Goal: Task Accomplishment & Management: Use online tool/utility

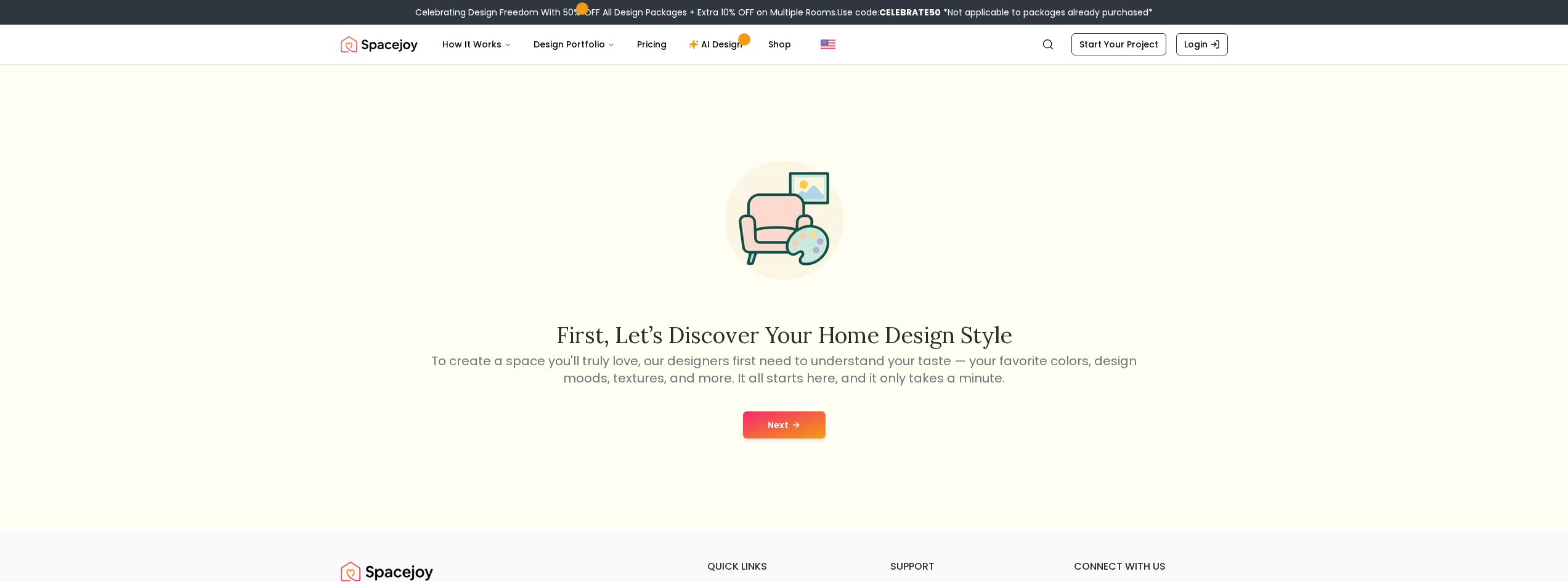
click at [807, 436] on button "Next" at bounding box center [784, 425] width 83 height 27
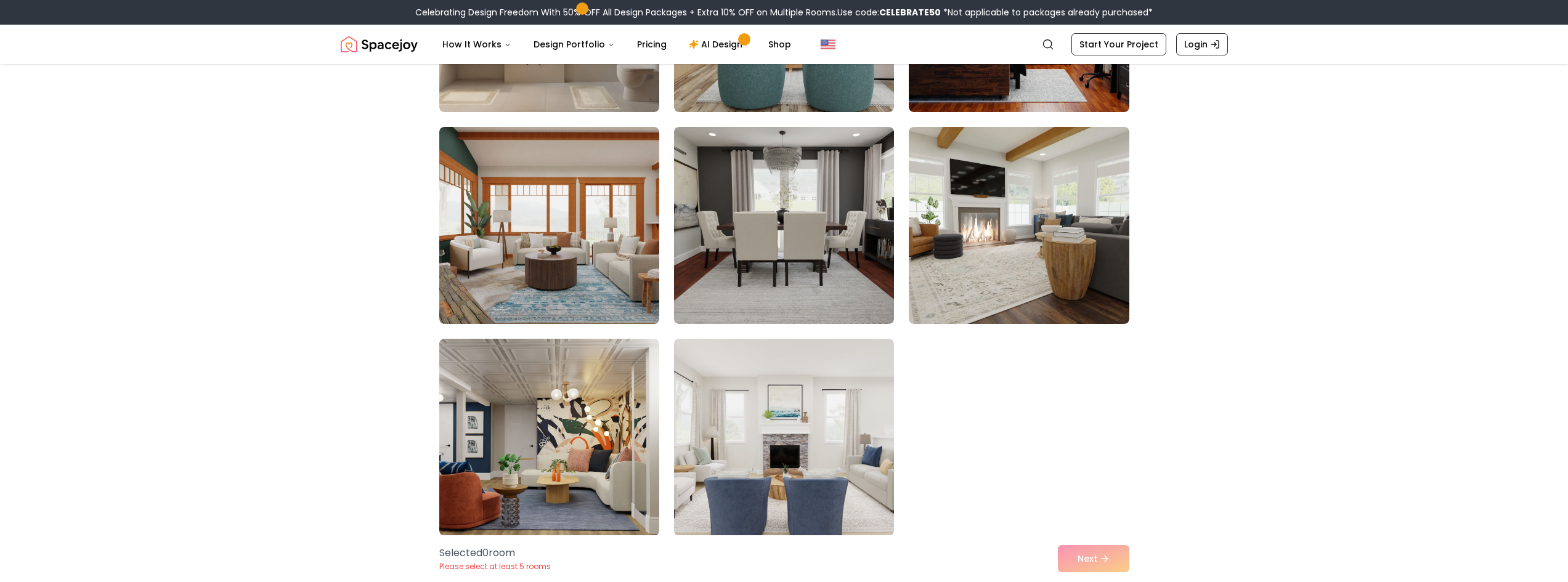
scroll to position [1108, 0]
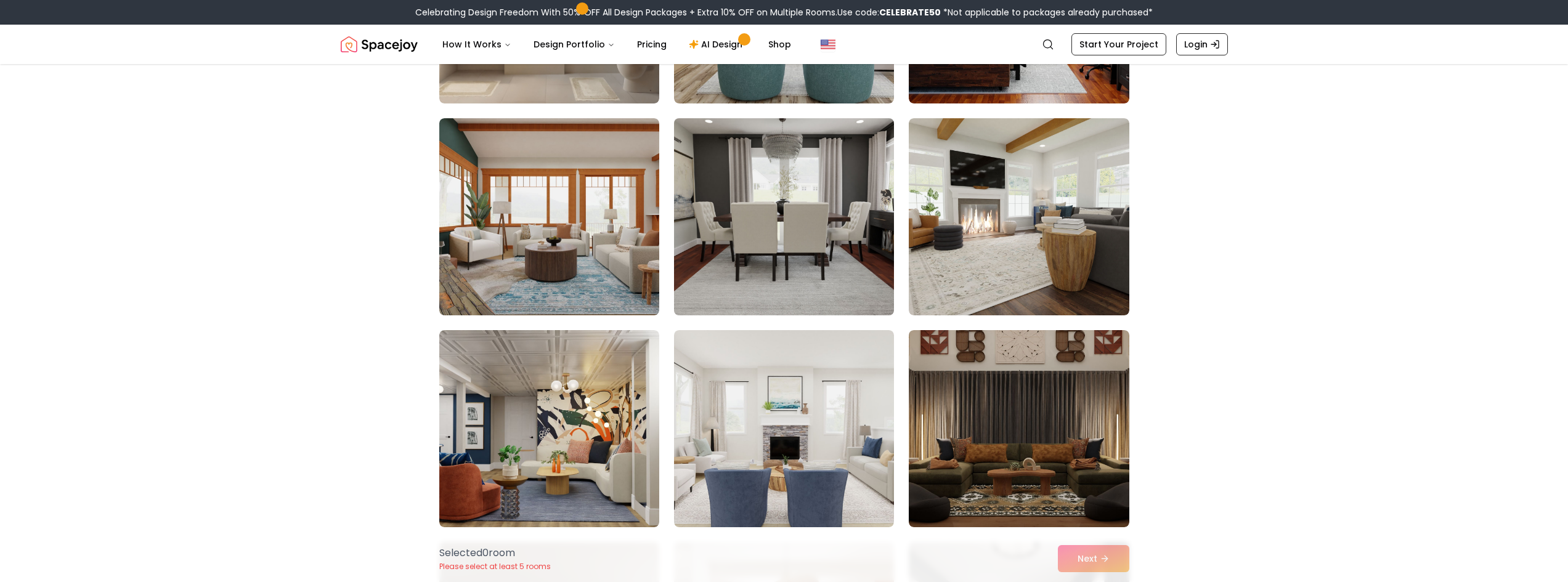
click at [748, 239] on img at bounding box center [784, 216] width 231 height 207
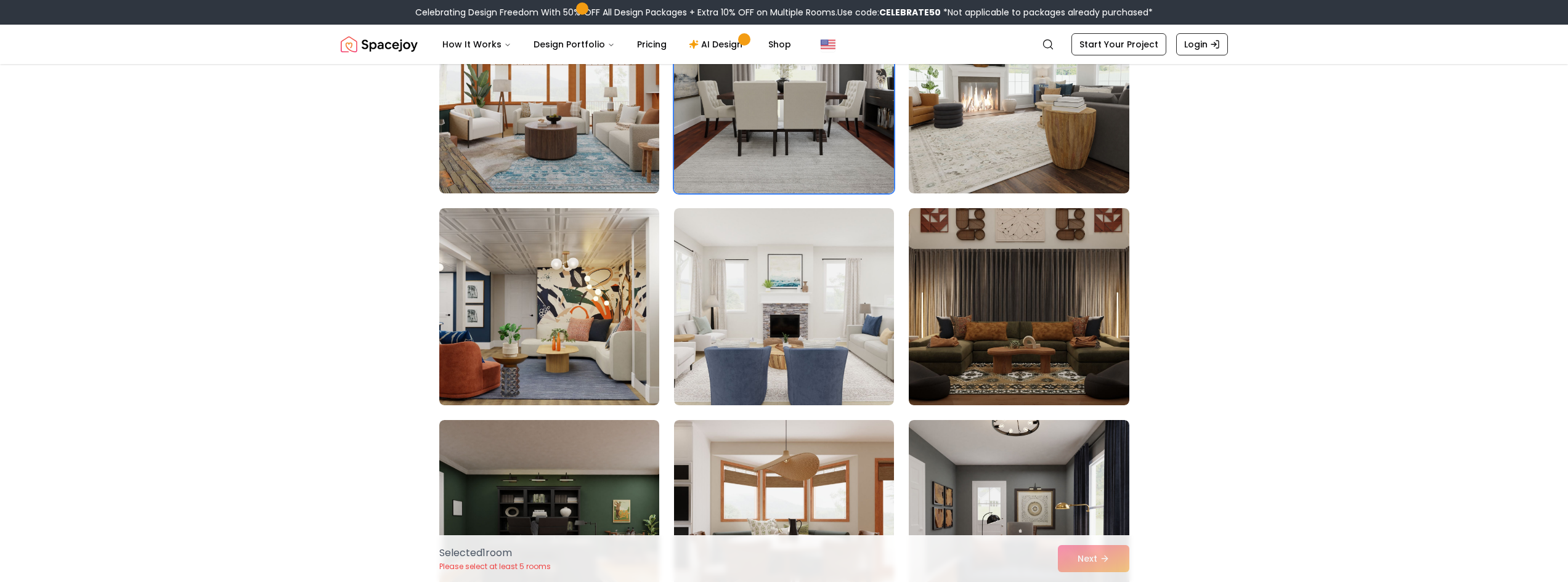
scroll to position [1232, 0]
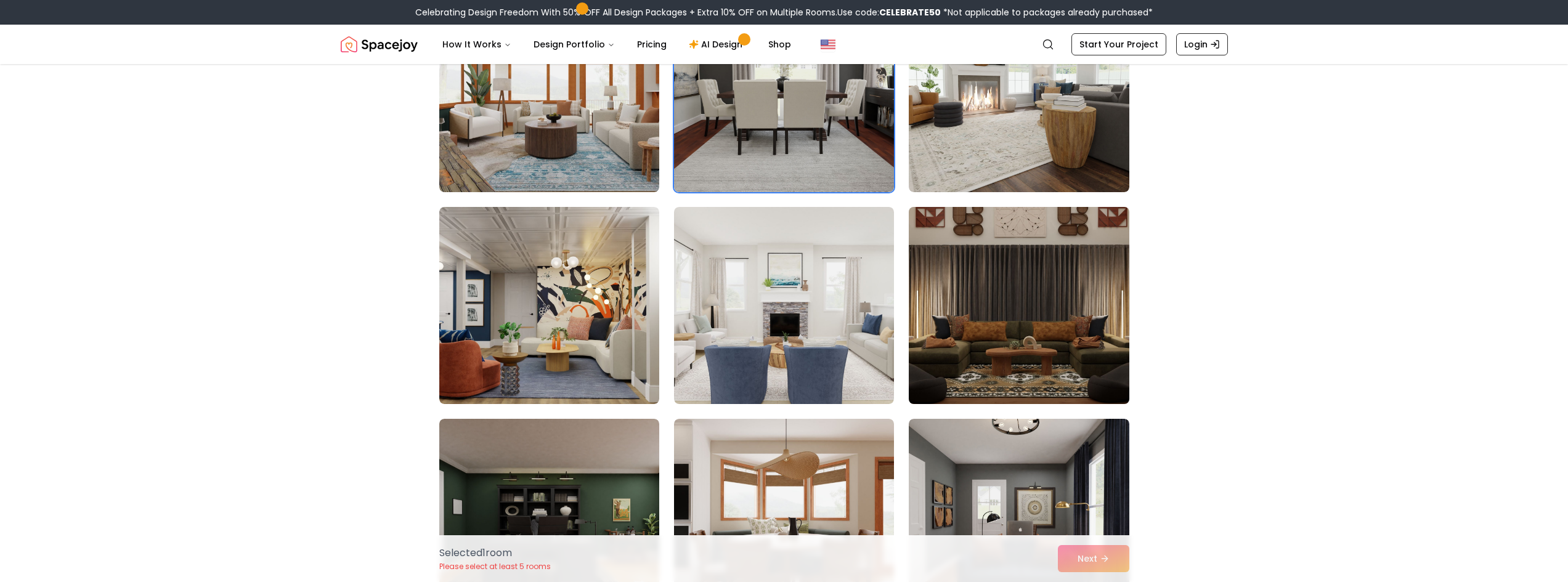
click at [1041, 326] on img at bounding box center [1019, 305] width 231 height 207
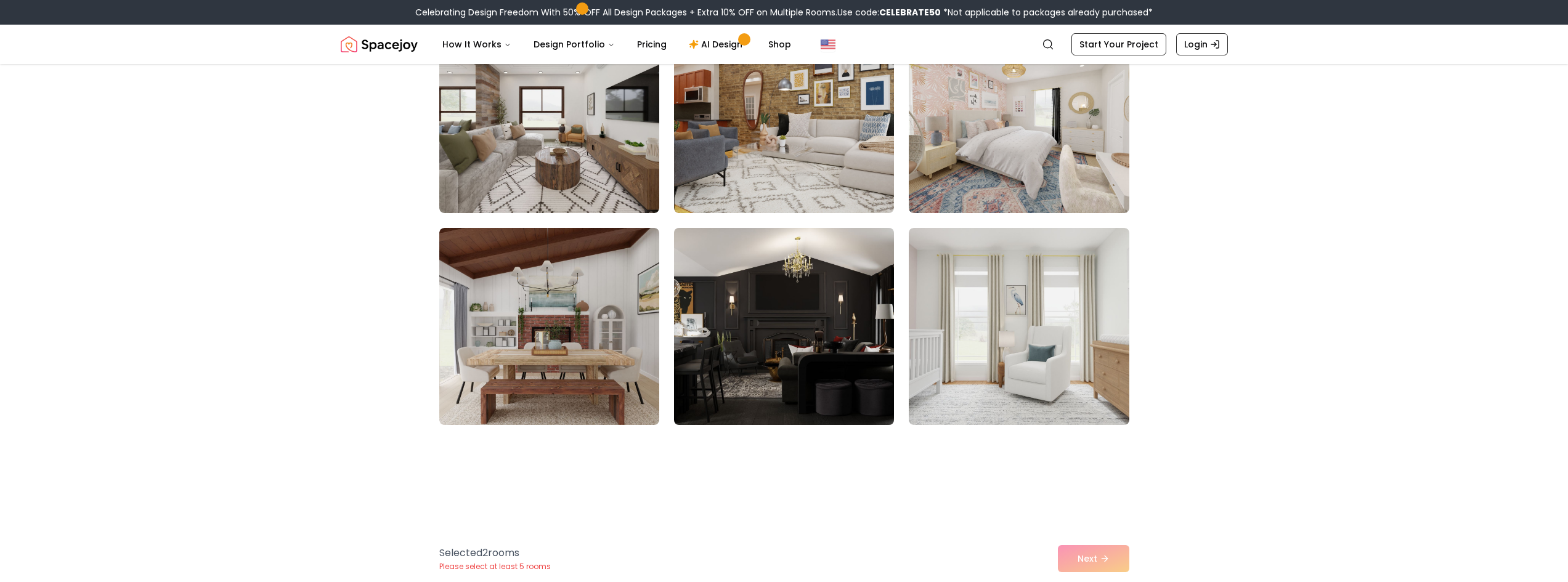
scroll to position [1848, 0]
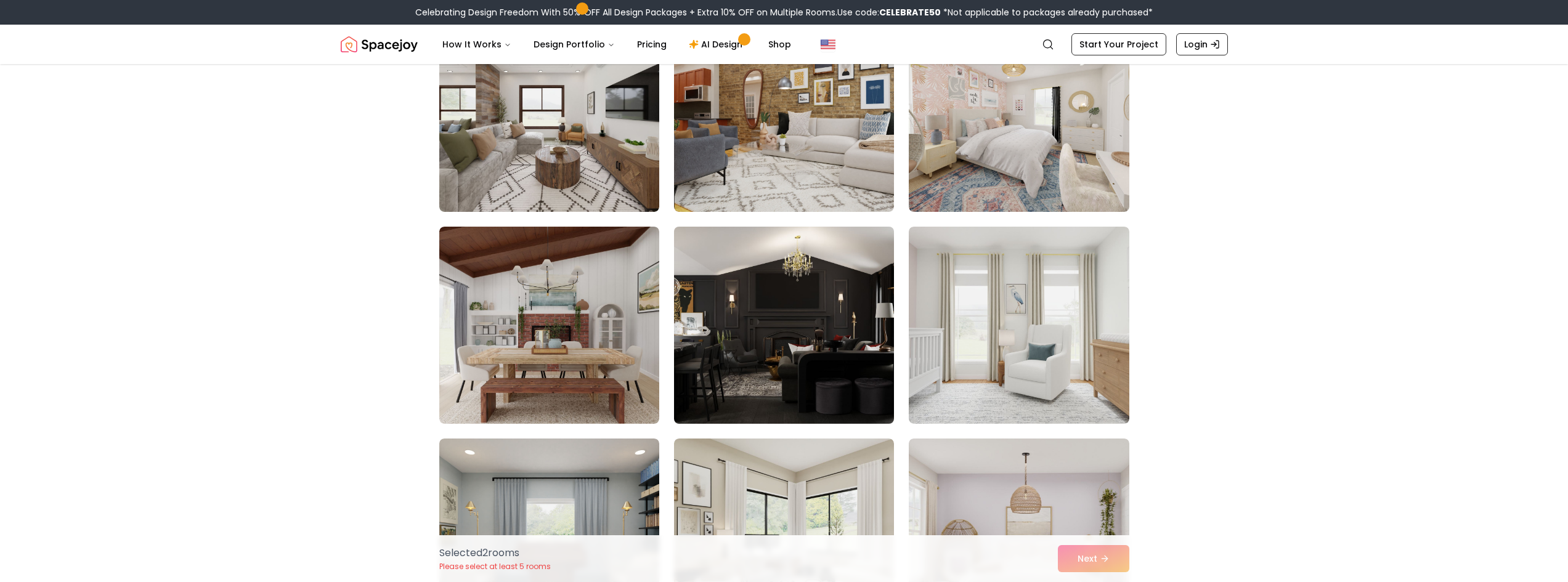
click at [837, 355] on img at bounding box center [784, 325] width 231 height 207
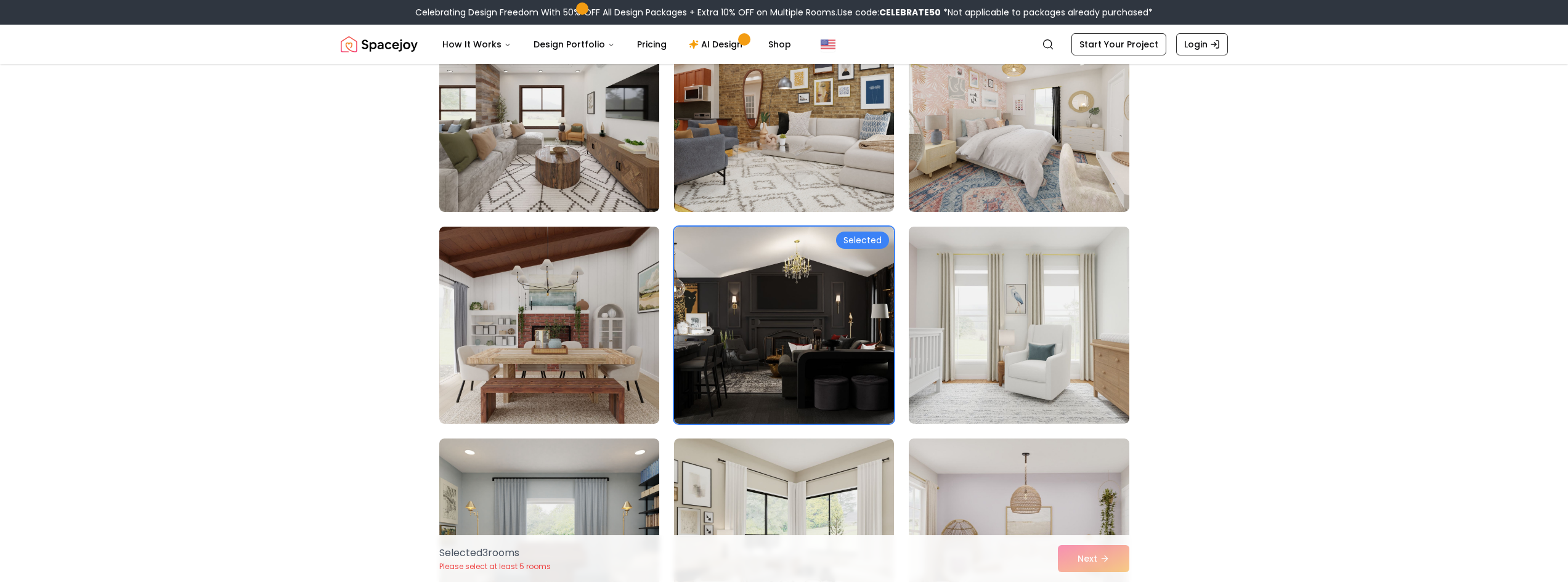
click at [1112, 558] on div "Selected 3 room s Please select at least 5 rooms Next" at bounding box center [784, 559] width 710 height 47
click at [1095, 554] on div "Selected 3 room s Please select at least 5 rooms Next" at bounding box center [784, 559] width 710 height 47
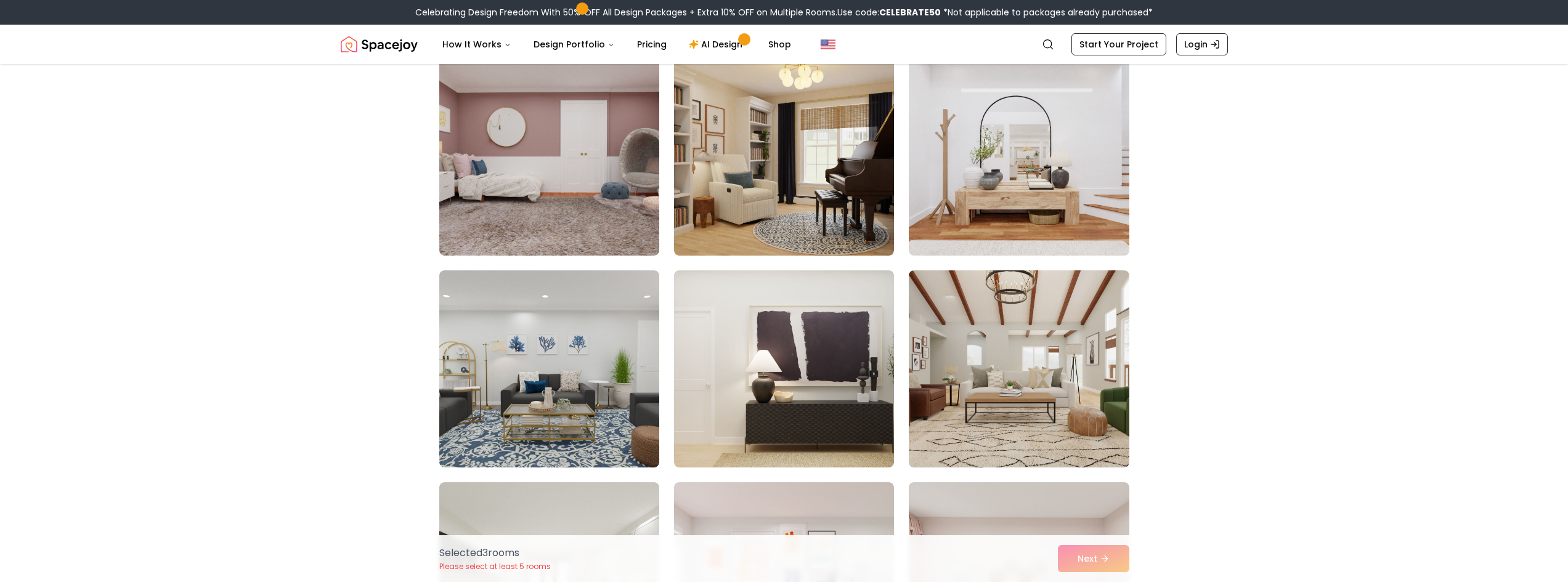
scroll to position [6467, 0]
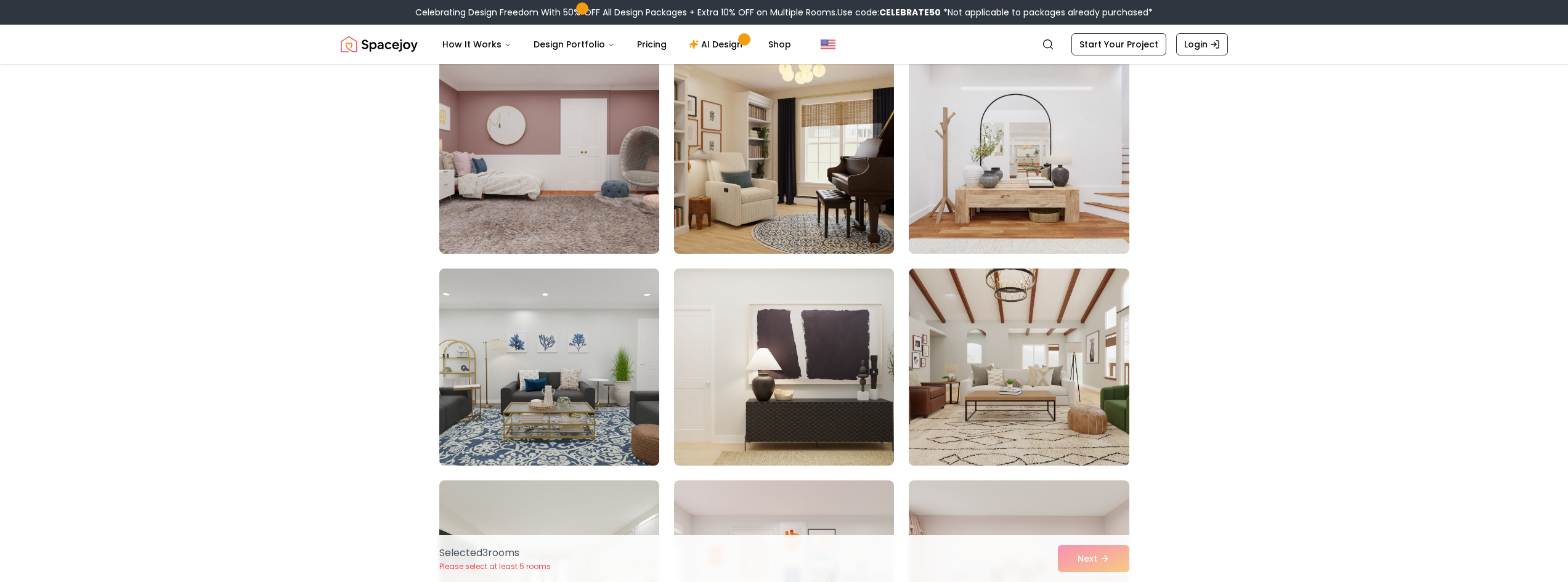
click at [780, 161] on img at bounding box center [784, 155] width 231 height 207
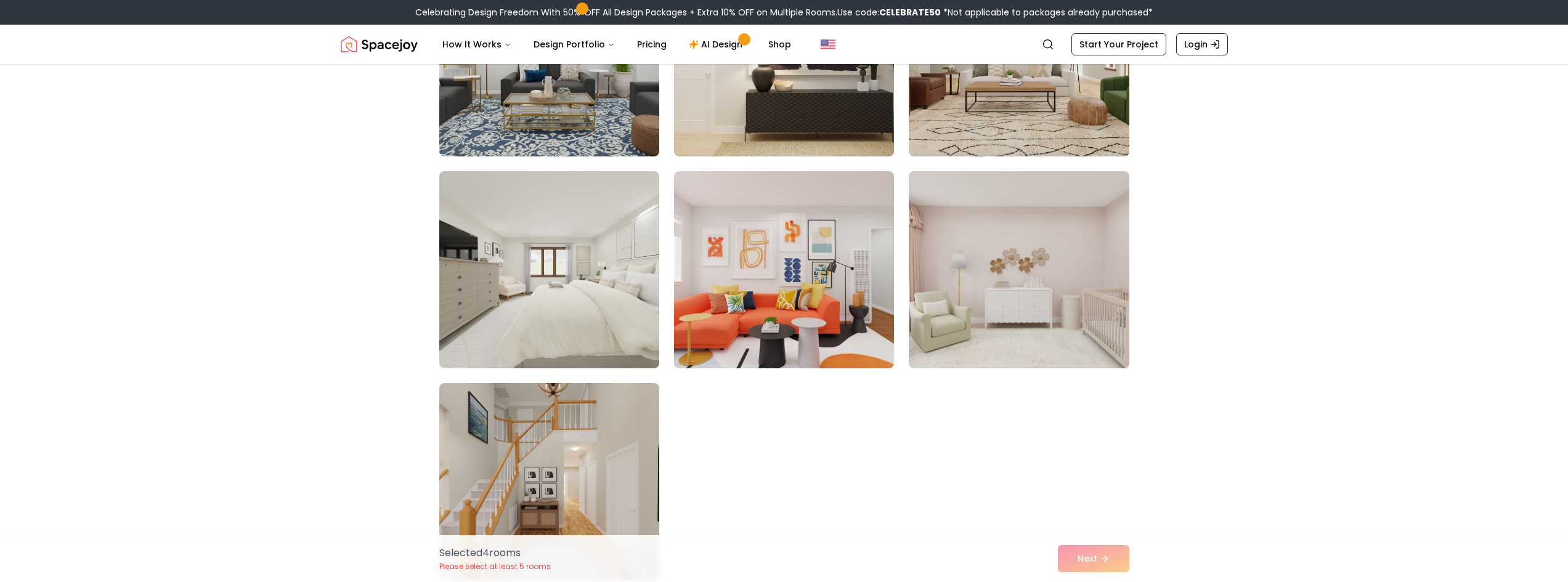
scroll to position [6775, 0]
click at [602, 334] on img at bounding box center [550, 271] width 231 height 207
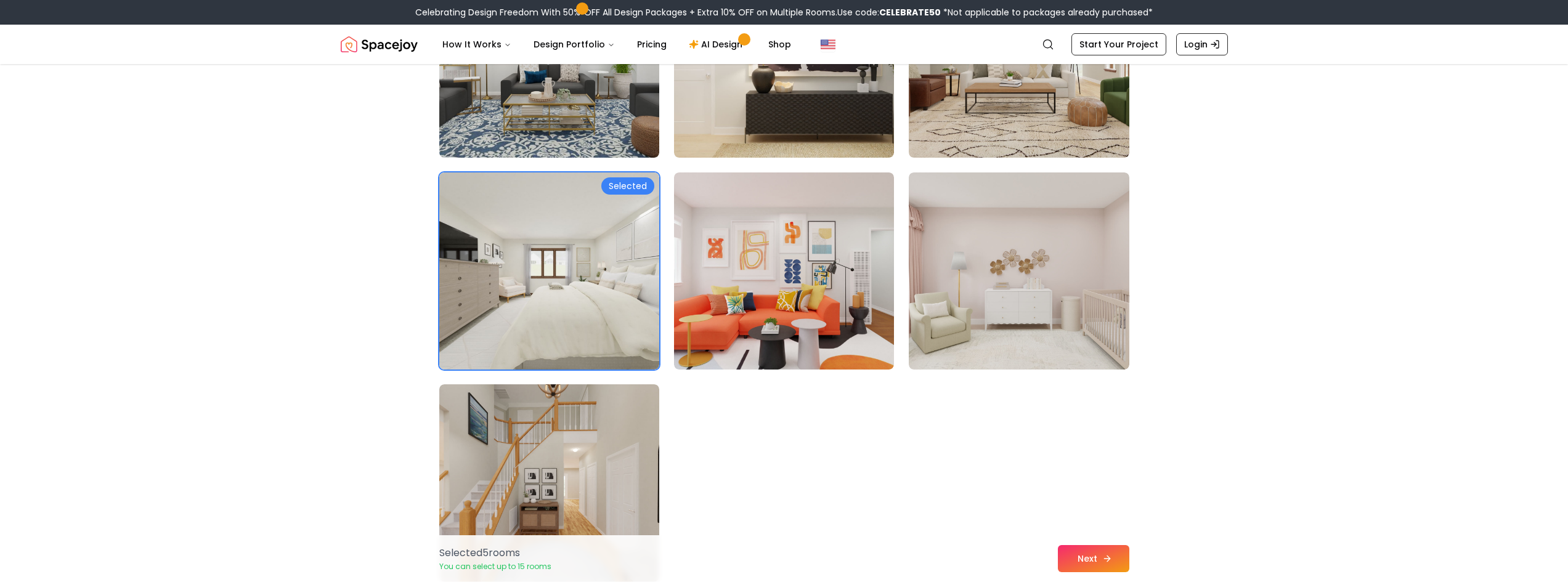
click at [1089, 566] on button "Next" at bounding box center [1093, 559] width 72 height 27
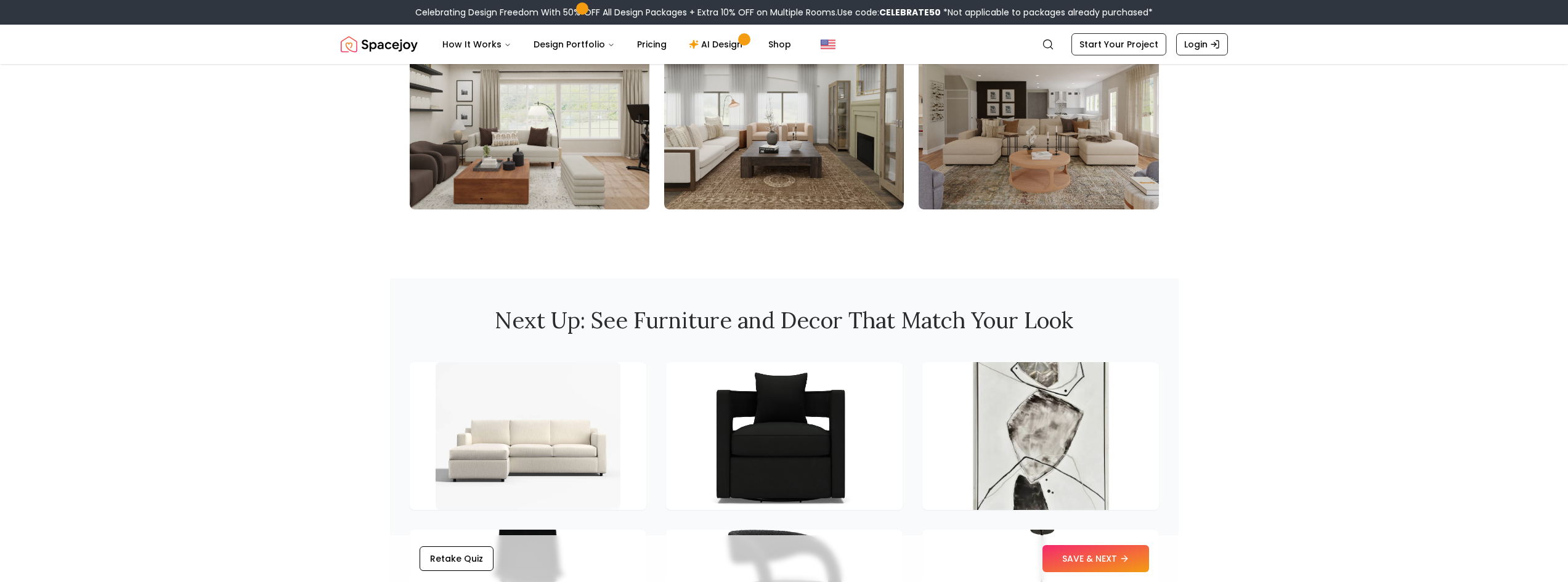
scroll to position [1417, 0]
